Goal: Check status: Check status

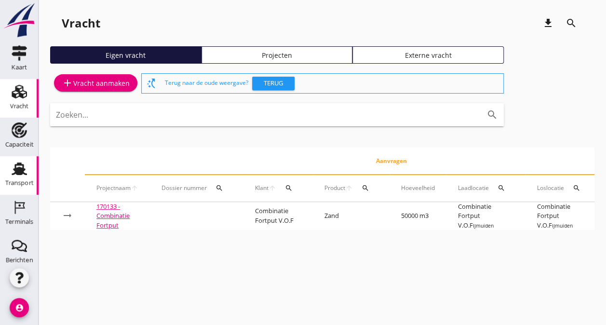
click at [18, 176] on div "Transport" at bounding box center [19, 182] width 28 height 13
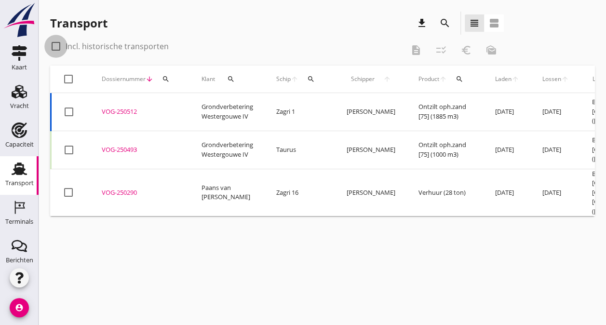
click at [56, 45] on div at bounding box center [56, 46] width 16 height 16
checkbox input "true"
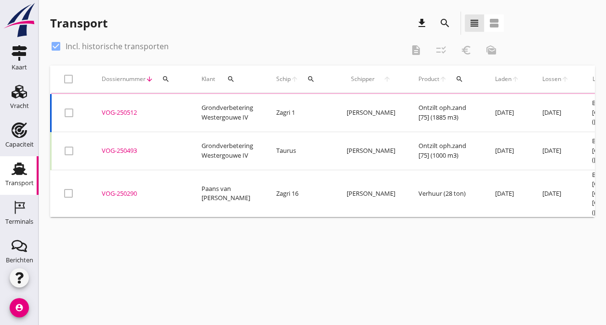
click at [444, 20] on icon "search" at bounding box center [445, 23] width 12 height 12
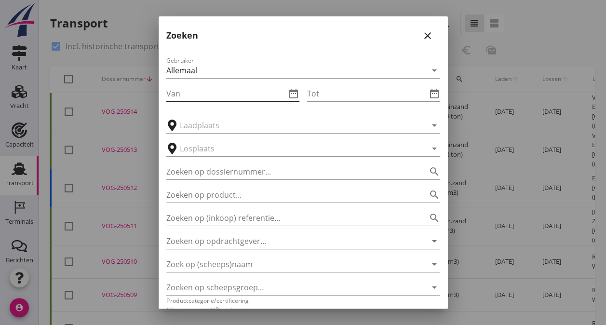
click at [232, 87] on input "Van" at bounding box center [226, 93] width 120 height 15
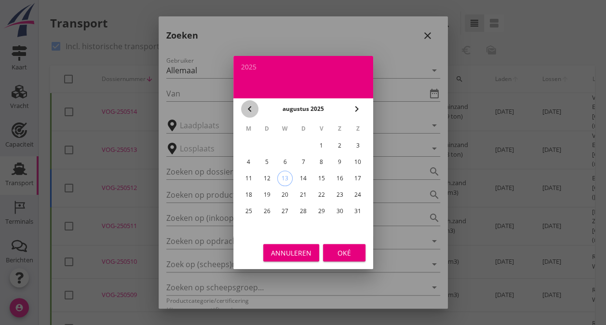
click at [250, 107] on icon "chevron_left" at bounding box center [250, 109] width 12 height 12
click at [357, 145] on div "1" at bounding box center [357, 145] width 15 height 15
type input "[DATE]"
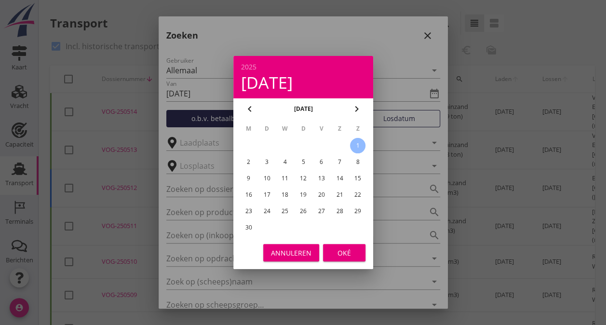
click at [348, 256] on div "Oké" at bounding box center [344, 253] width 27 height 10
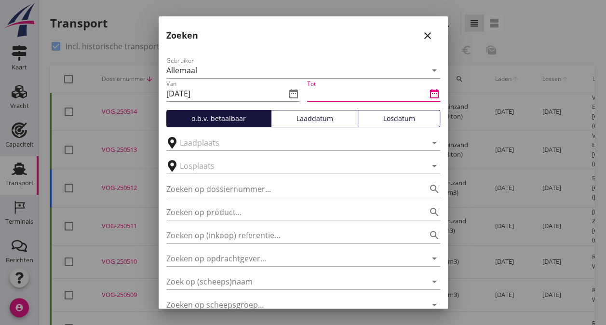
click at [406, 92] on input "Tot" at bounding box center [367, 93] width 120 height 15
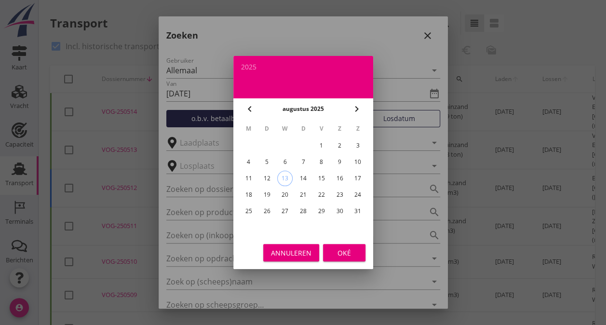
click at [247, 106] on icon "chevron_left" at bounding box center [250, 109] width 12 height 12
click at [247, 107] on icon "chevron_left" at bounding box center [250, 109] width 12 height 12
click at [251, 229] on div "30" at bounding box center [247, 227] width 15 height 15
type input "[DATE]"
click at [339, 253] on div "Oké" at bounding box center [344, 253] width 27 height 10
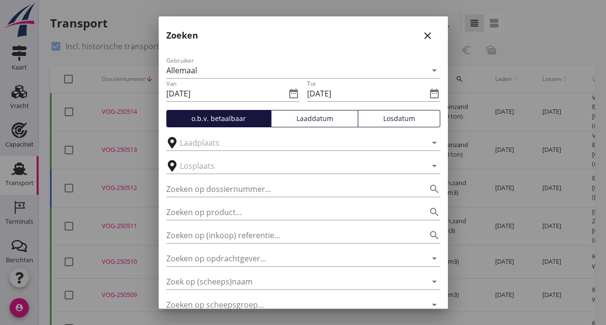
click at [402, 121] on div "Losdatum" at bounding box center [399, 118] width 74 height 10
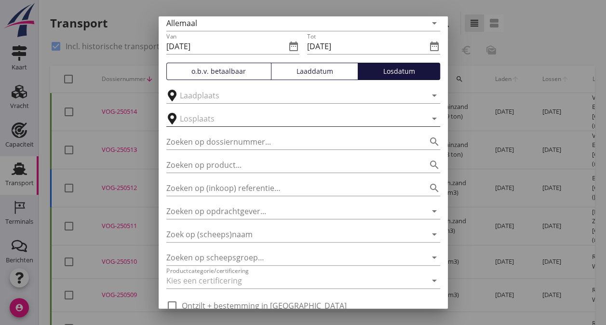
scroll to position [90, 0]
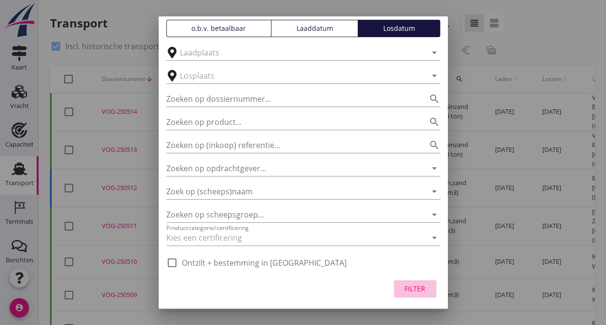
click at [402, 285] on div "Filter" at bounding box center [414, 288] width 27 height 10
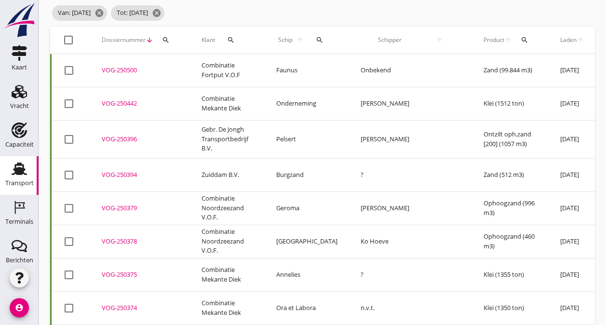
scroll to position [0, 0]
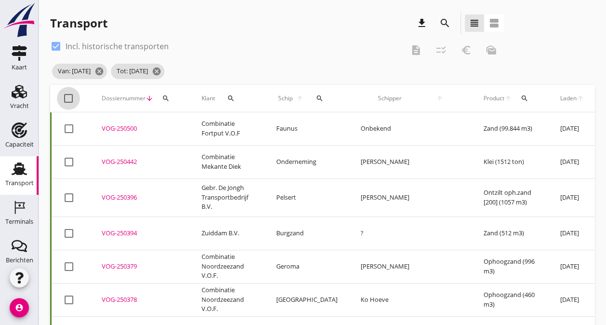
click at [64, 95] on div at bounding box center [68, 98] width 16 height 16
checkbox input "true"
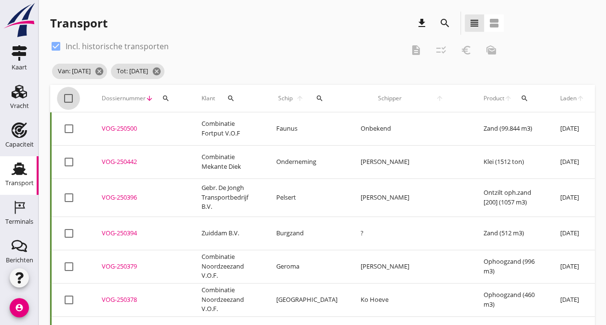
checkbox input "true"
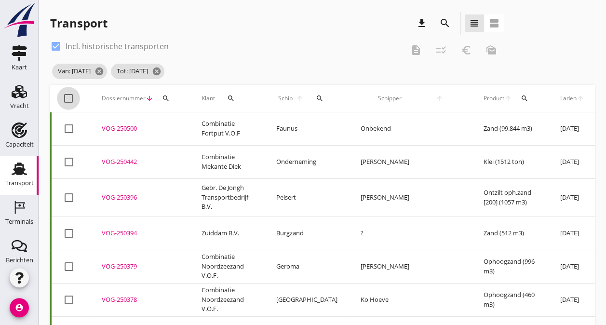
checkbox input "true"
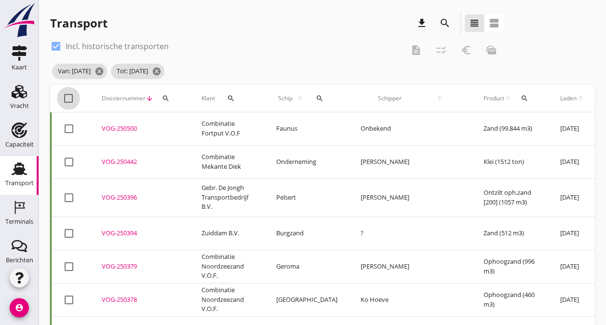
checkbox input "true"
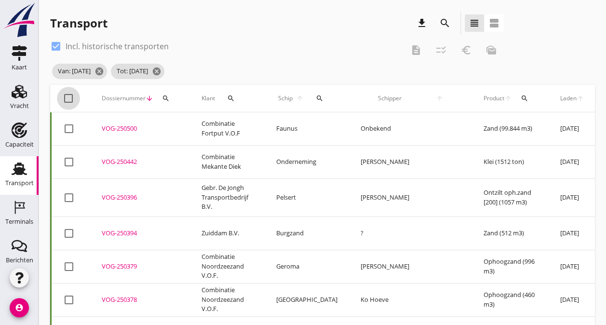
checkbox input "true"
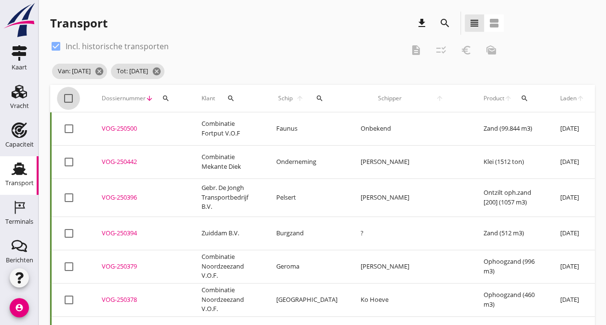
checkbox input "true"
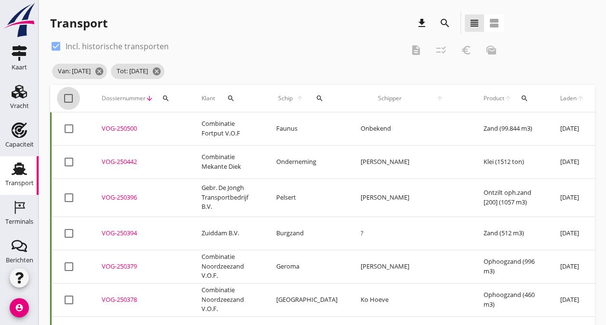
checkbox input "true"
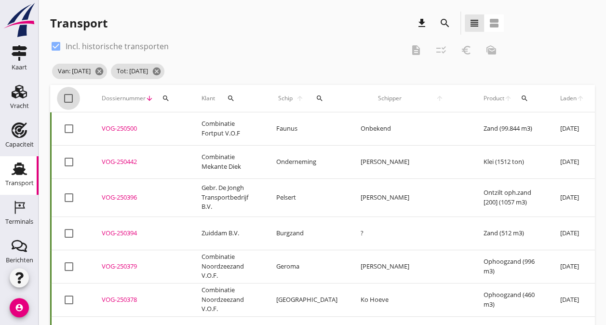
checkbox input "true"
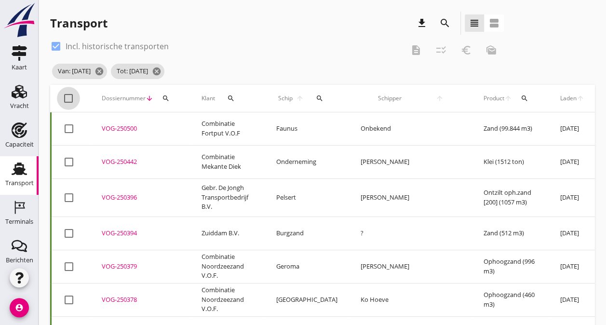
checkbox input "true"
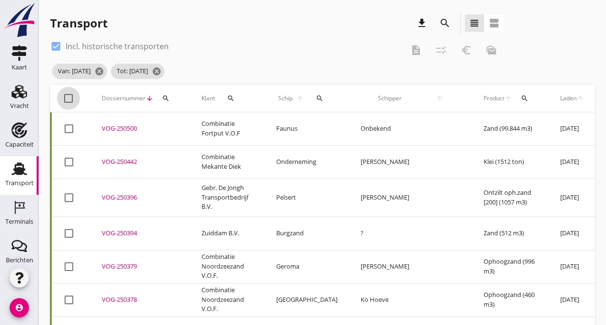
checkbox input "true"
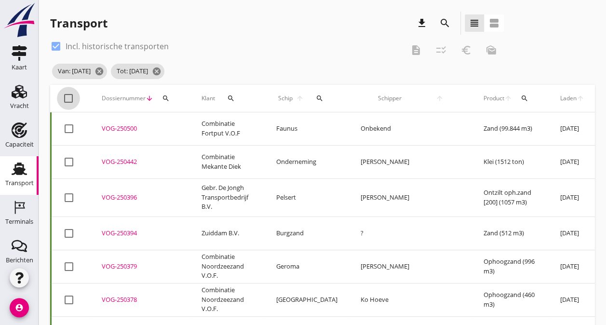
checkbox input "true"
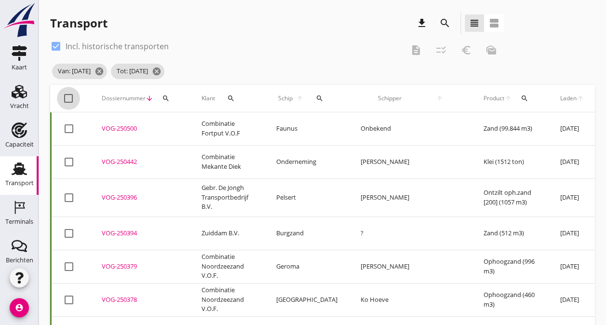
checkbox input "true"
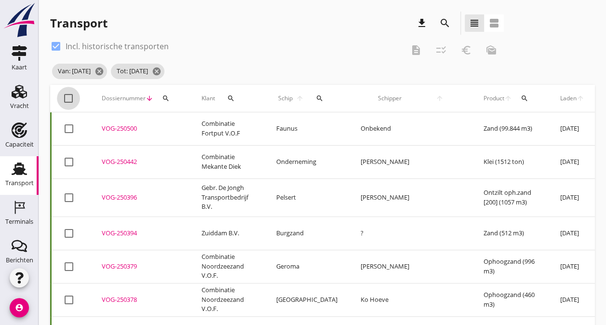
checkbox input "true"
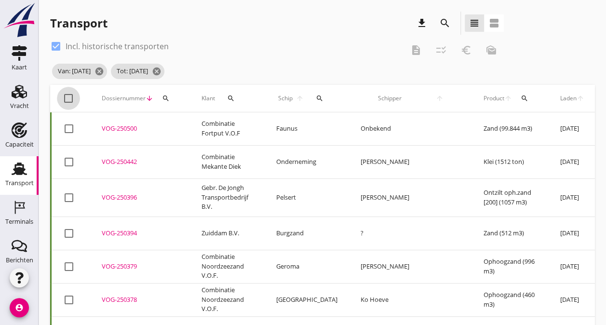
checkbox input "true"
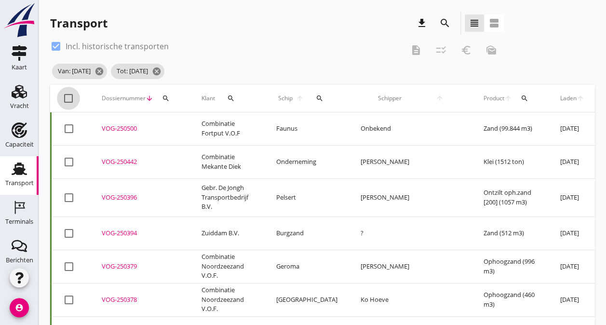
checkbox input "true"
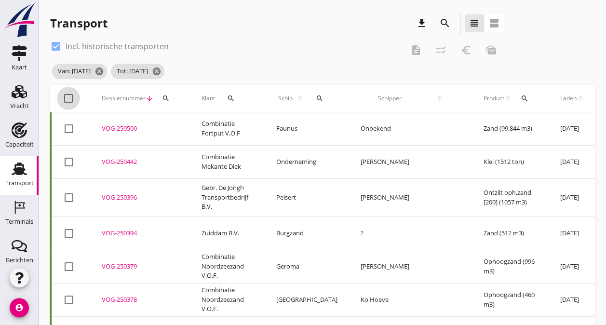
checkbox input "true"
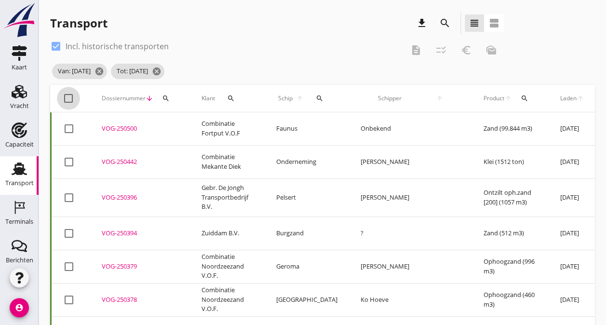
checkbox input "true"
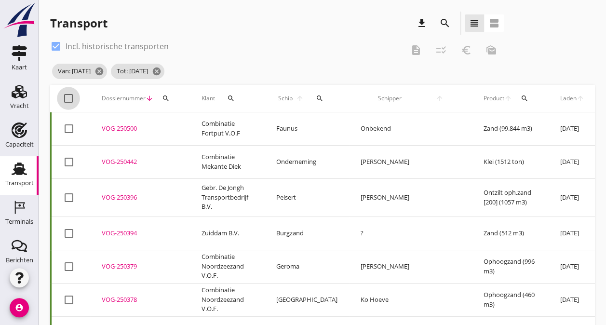
checkbox input "true"
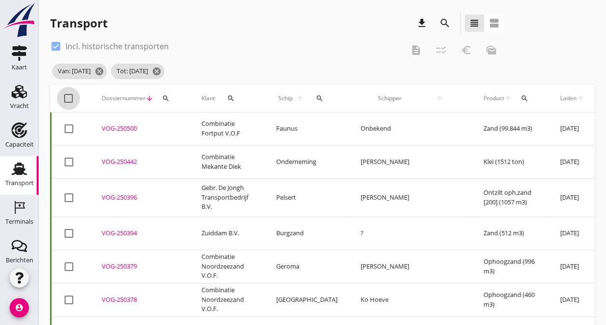
checkbox input "true"
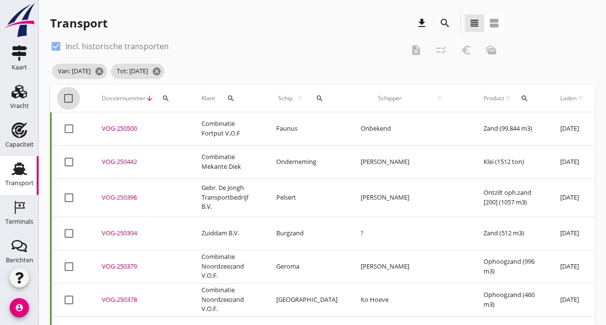
checkbox input "true"
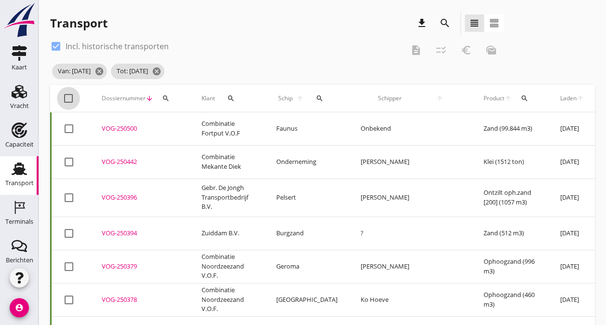
checkbox input "true"
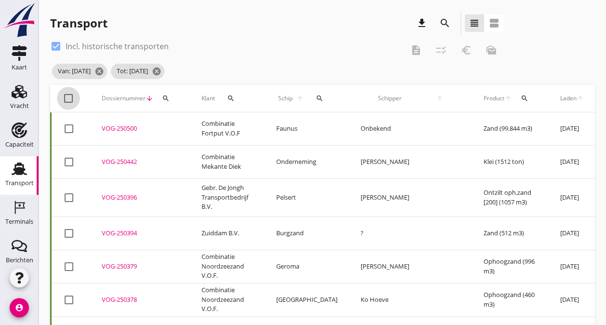
checkbox input "true"
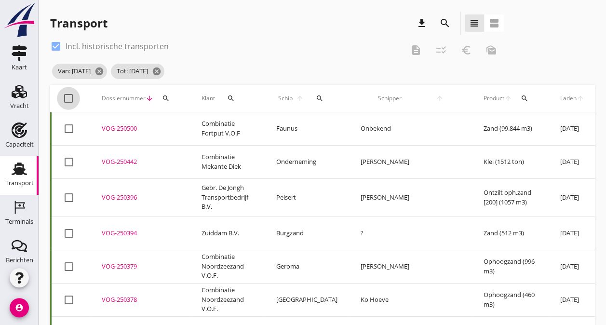
checkbox input "true"
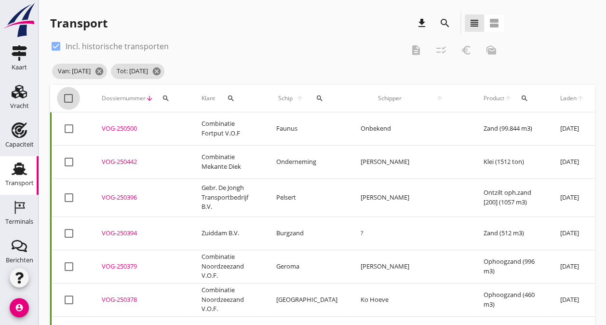
checkbox input "true"
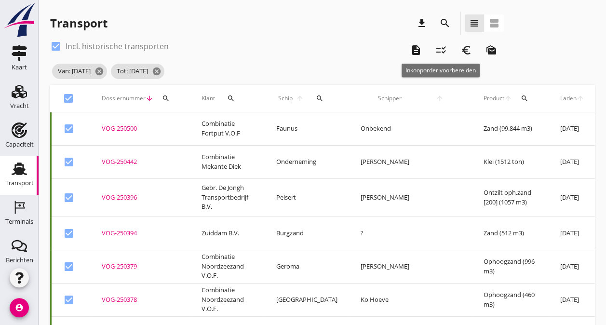
click at [434, 48] on div "checklist_rtl" at bounding box center [440, 50] width 17 height 12
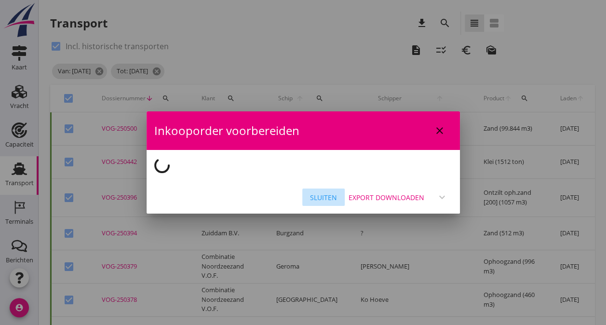
click at [323, 196] on div "Sluiten" at bounding box center [323, 197] width 27 height 10
checkbox input "false"
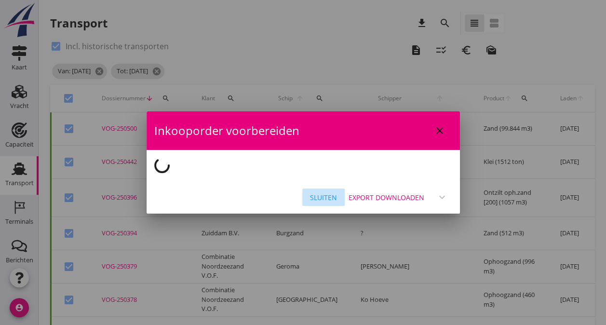
checkbox input "false"
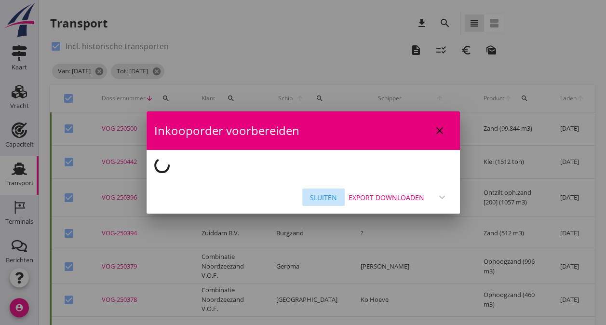
checkbox input "false"
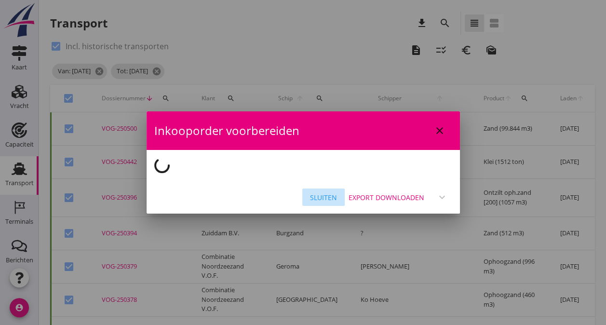
checkbox input "false"
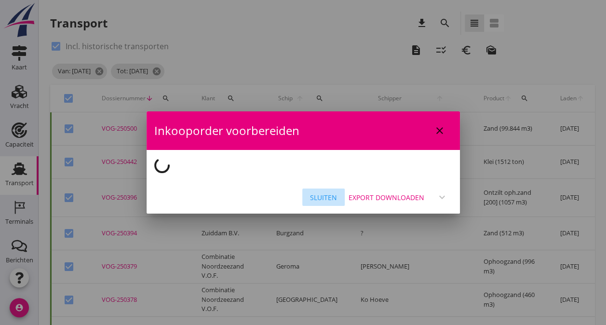
checkbox input "false"
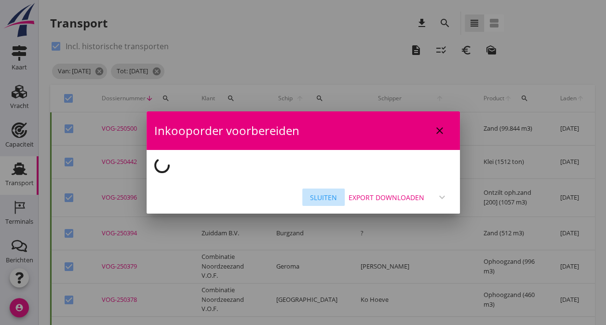
checkbox input "false"
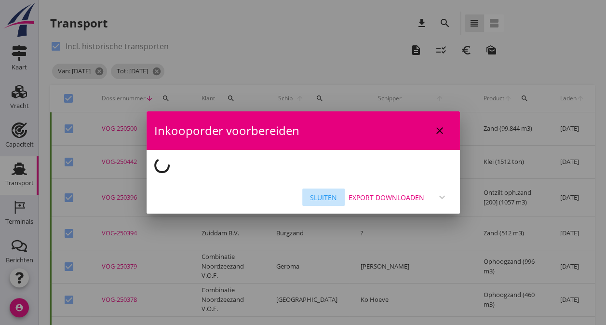
checkbox input "false"
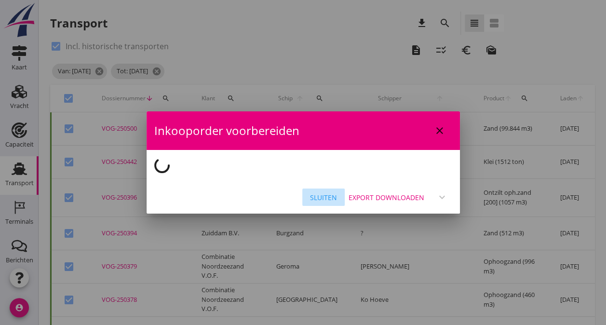
checkbox input "false"
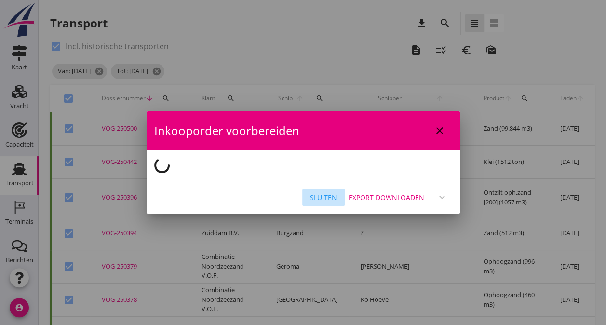
checkbox input "false"
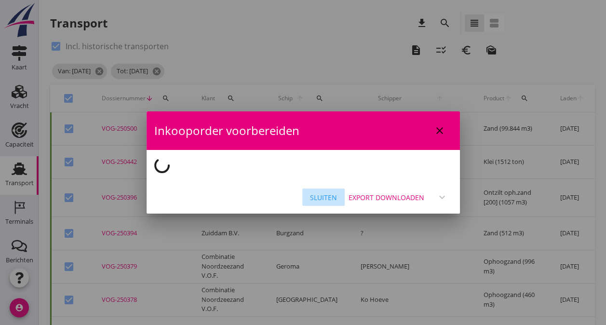
checkbox input "false"
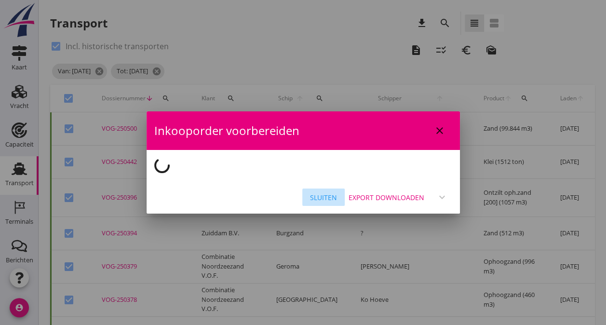
checkbox input "false"
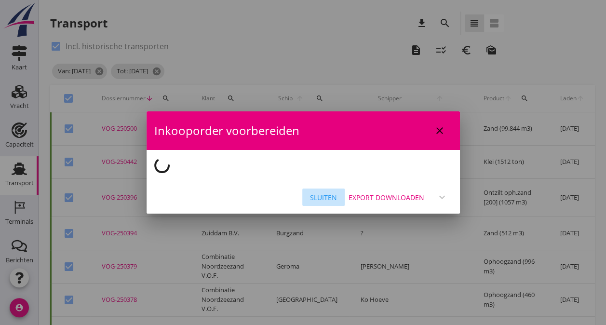
checkbox input "false"
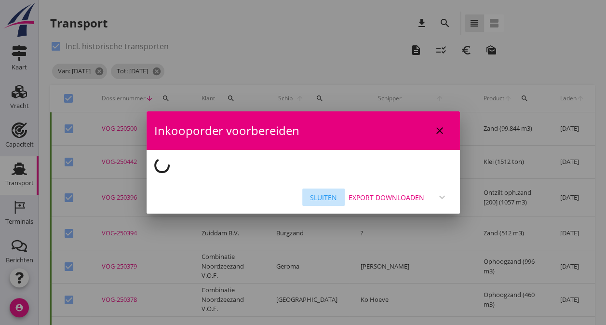
checkbox input "false"
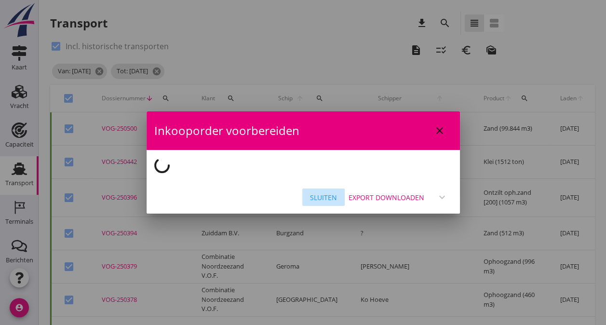
checkbox input "false"
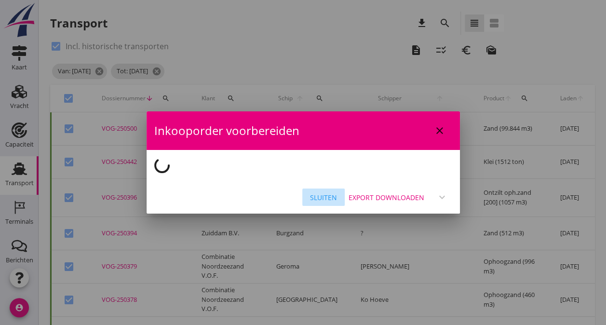
checkbox input "false"
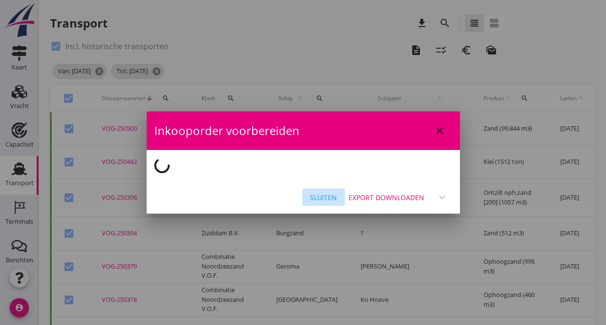
checkbox input "false"
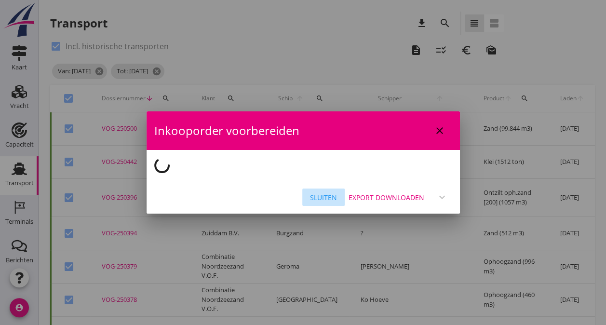
checkbox input "false"
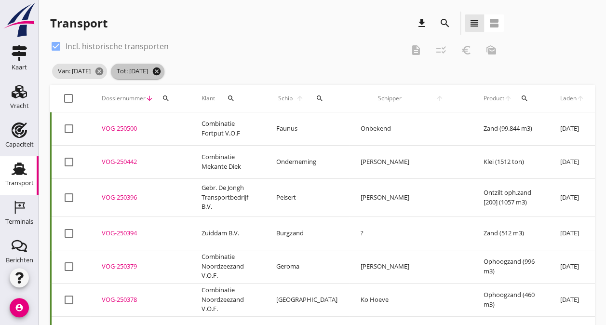
click at [161, 71] on icon "cancel" at bounding box center [157, 71] width 10 height 10
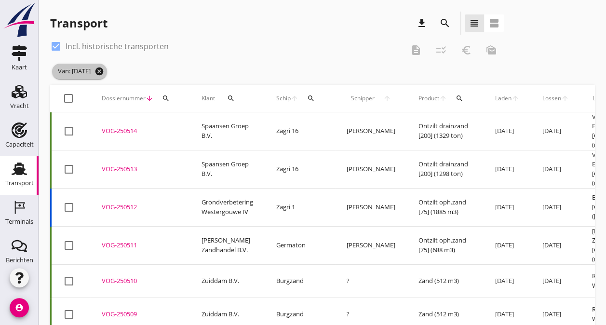
click at [104, 69] on icon "cancel" at bounding box center [99, 71] width 10 height 10
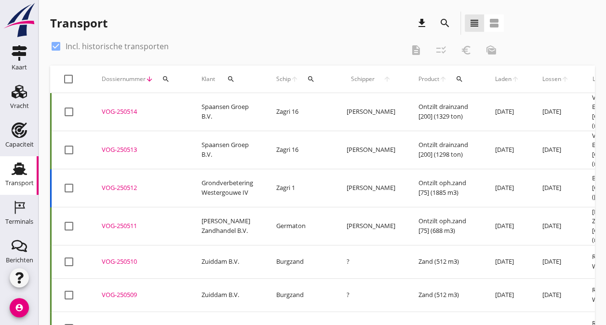
click at [441, 23] on icon "search" at bounding box center [445, 23] width 12 height 12
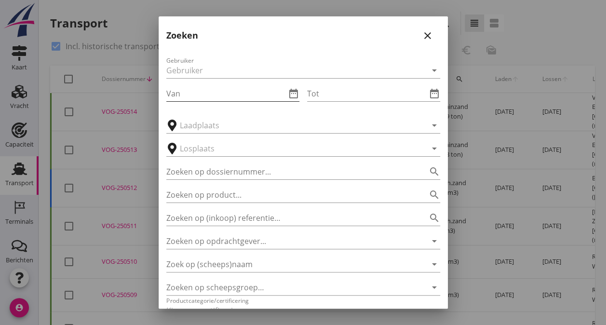
click at [289, 92] on icon "date_range" at bounding box center [294, 94] width 12 height 12
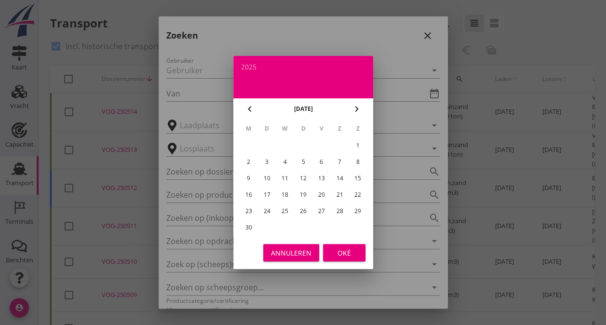
click at [356, 144] on div "1" at bounding box center [357, 145] width 15 height 15
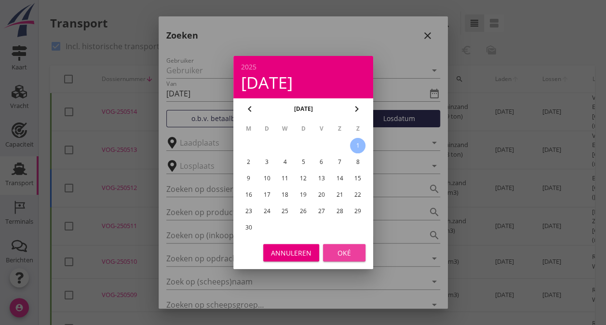
click at [350, 256] on div "Oké" at bounding box center [344, 253] width 27 height 10
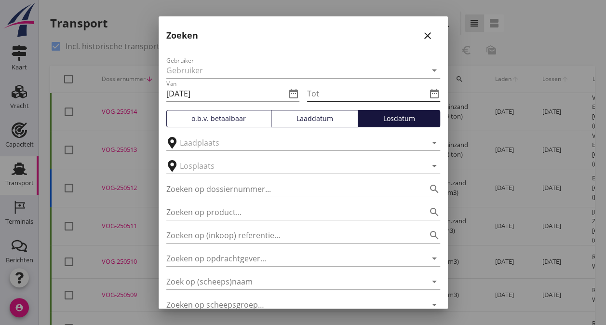
click at [428, 91] on icon "date_range" at bounding box center [434, 94] width 12 height 12
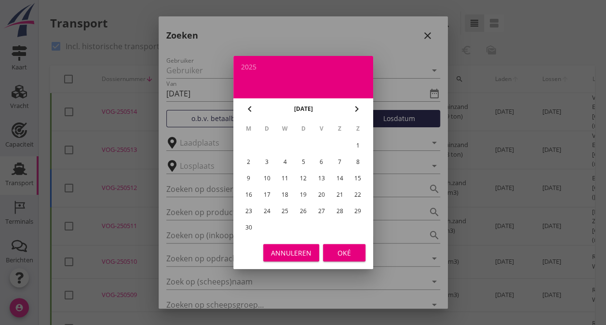
click at [355, 176] on div "15" at bounding box center [357, 178] width 15 height 15
click at [347, 248] on div "Oké" at bounding box center [344, 253] width 27 height 10
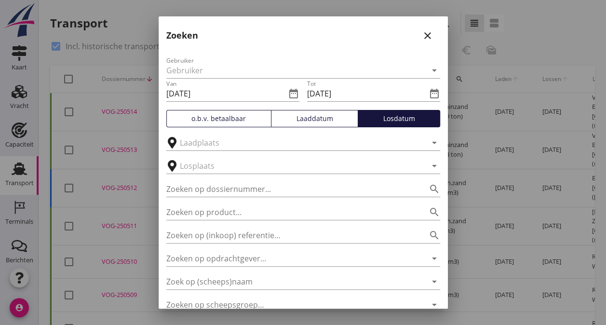
click at [390, 119] on div "Losdatum" at bounding box center [399, 118] width 74 height 10
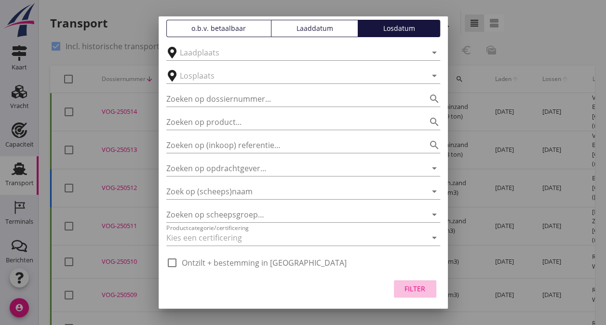
click at [409, 280] on button "Filter" at bounding box center [415, 288] width 42 height 17
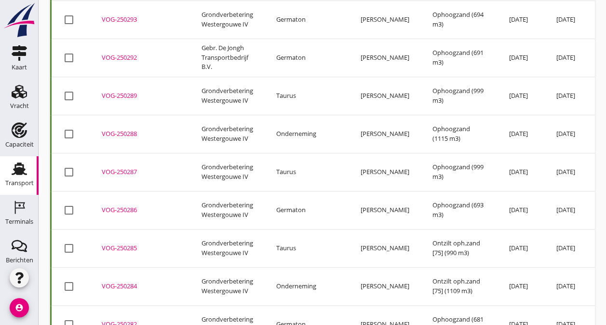
scroll to position [55, 0]
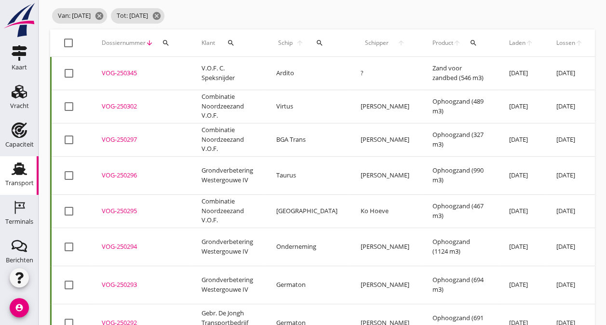
click at [70, 42] on div at bounding box center [68, 43] width 16 height 16
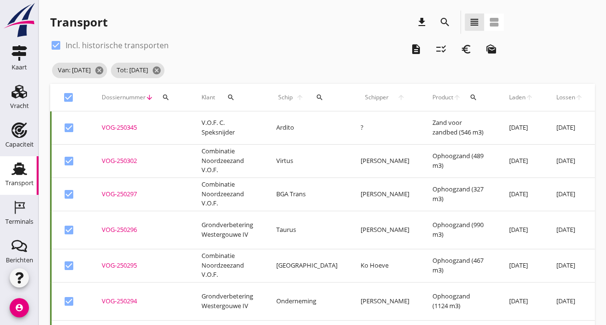
scroll to position [0, 0]
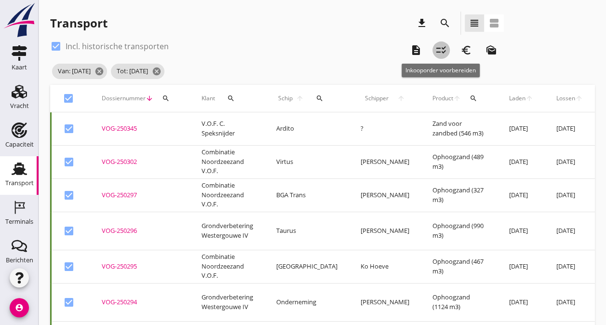
click at [438, 47] on icon "checklist_rtl" at bounding box center [441, 50] width 12 height 12
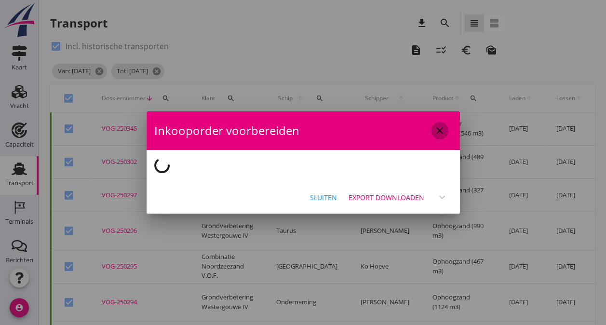
click at [438, 127] on icon "close" at bounding box center [440, 131] width 12 height 12
